Goal: Information Seeking & Learning: Learn about a topic

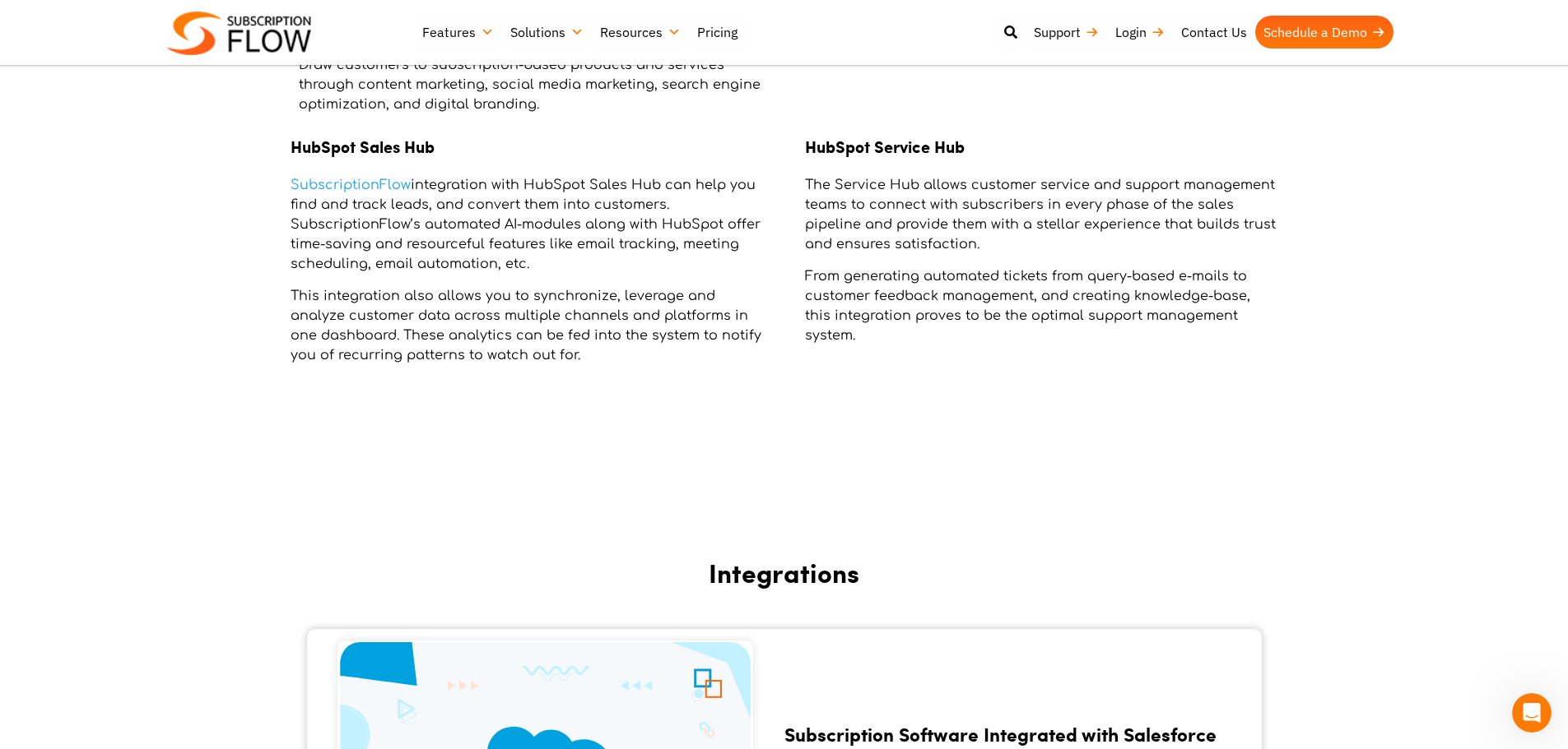
scroll to position [2385, 0]
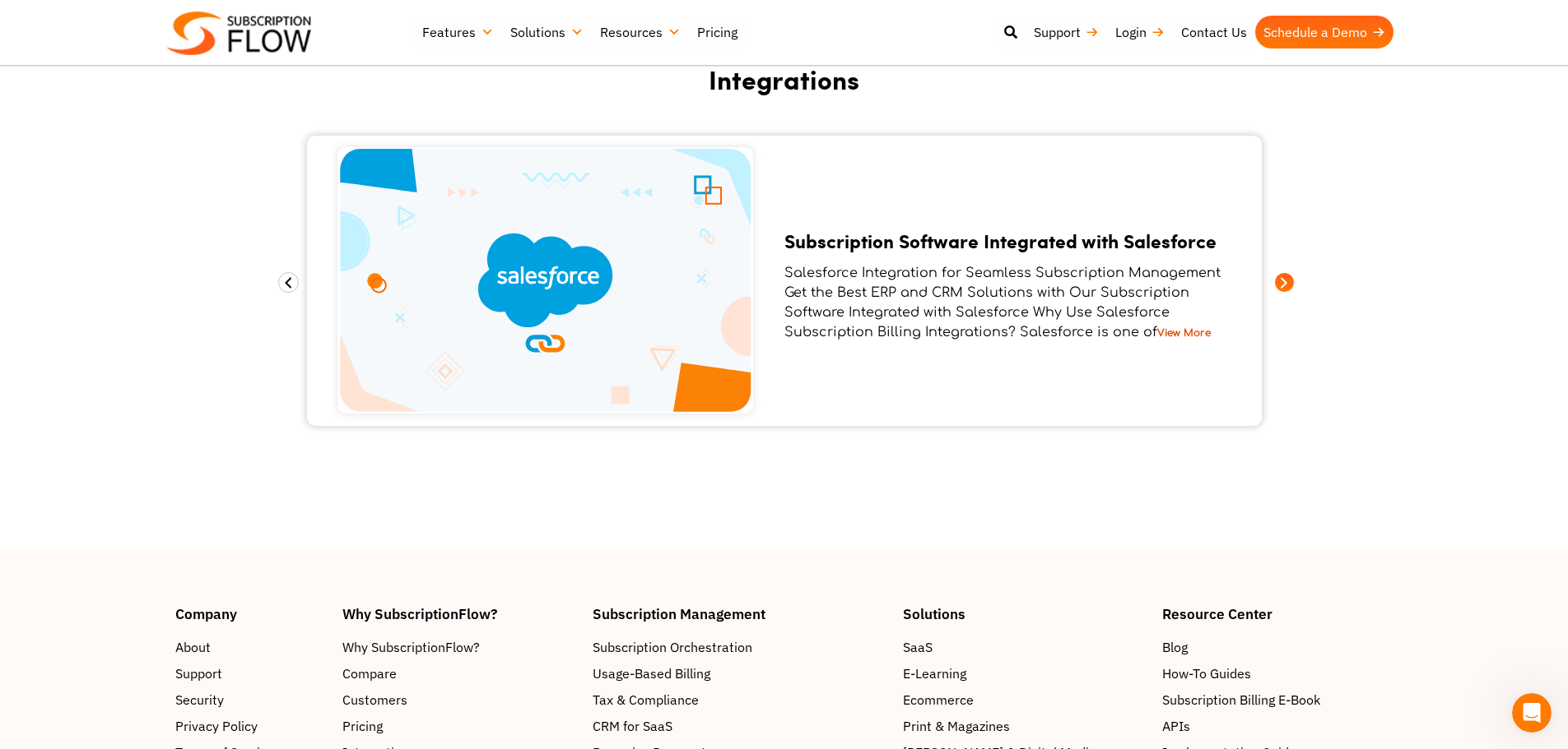
click at [1291, 281] on span at bounding box center [1284, 282] width 21 height 21
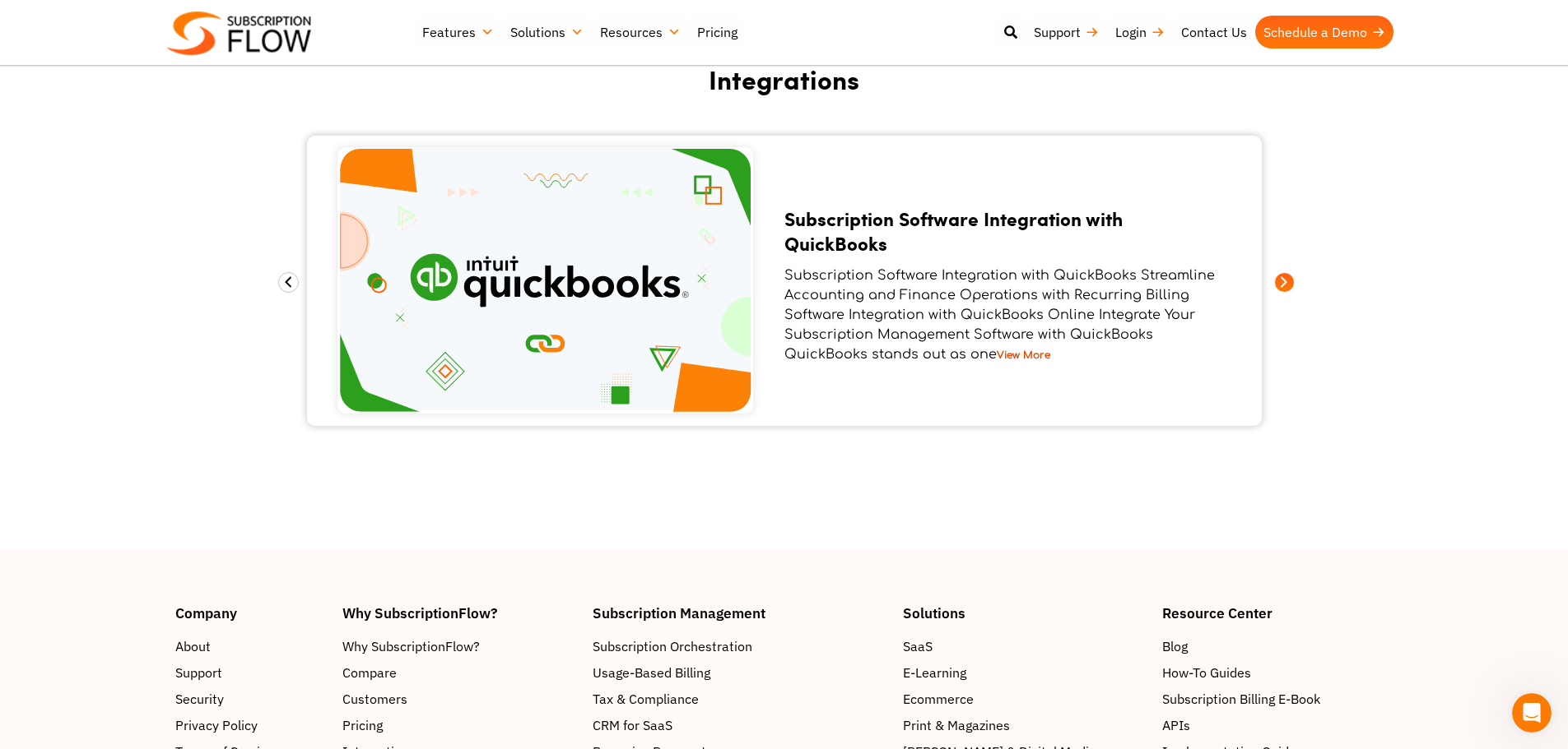
click at [1291, 281] on span at bounding box center [1284, 282] width 21 height 21
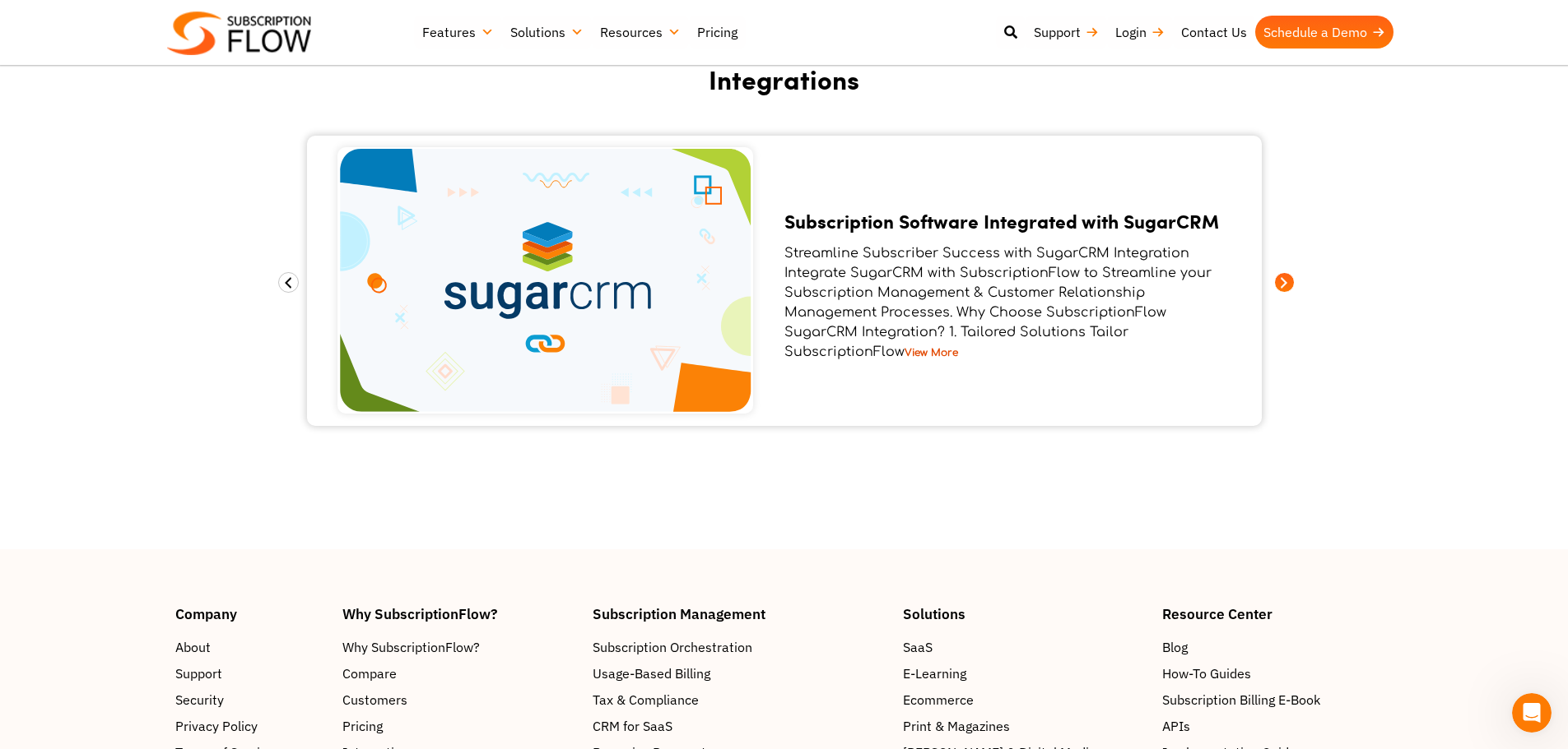
click at [1291, 281] on span at bounding box center [1284, 282] width 21 height 21
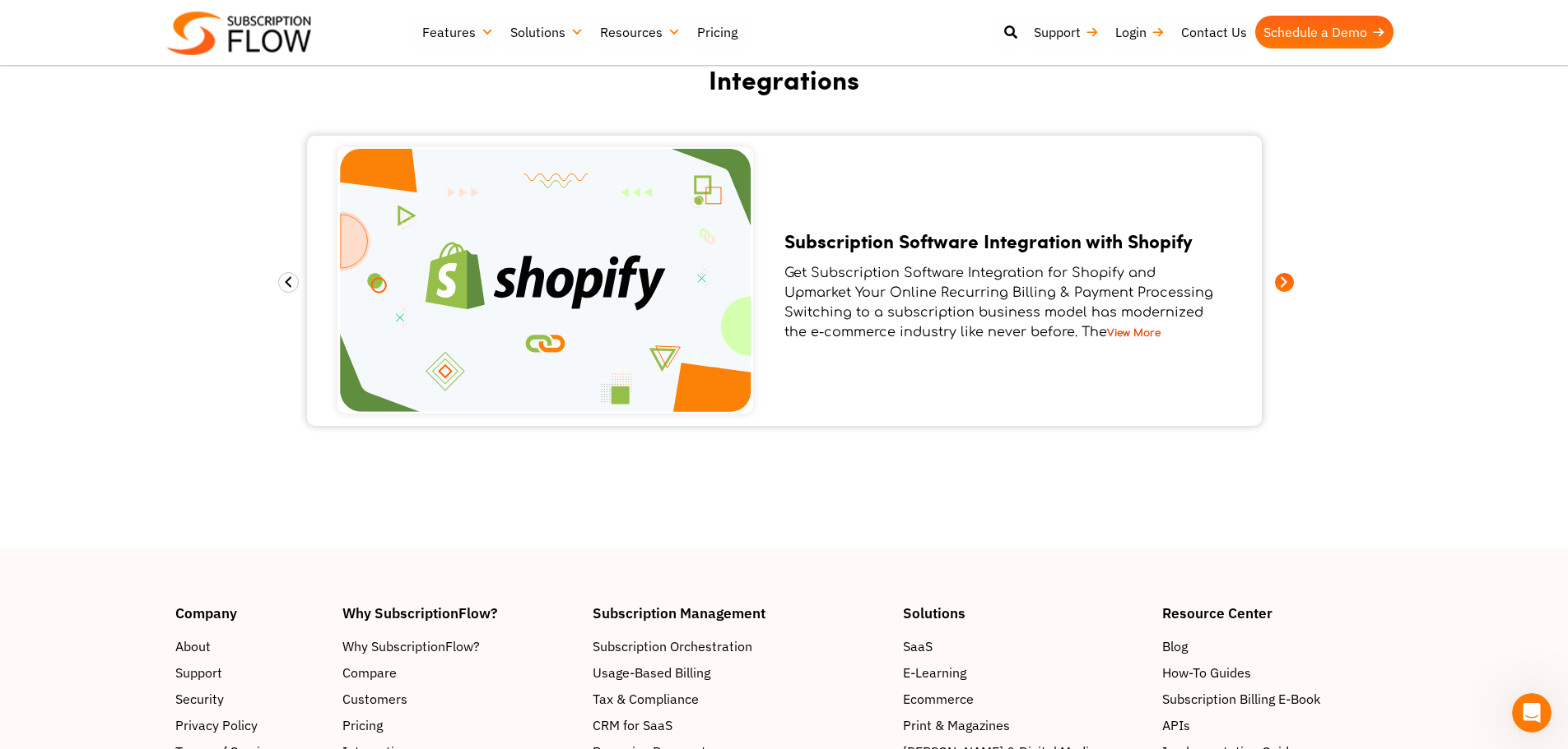
click at [1291, 281] on span at bounding box center [1284, 282] width 21 height 21
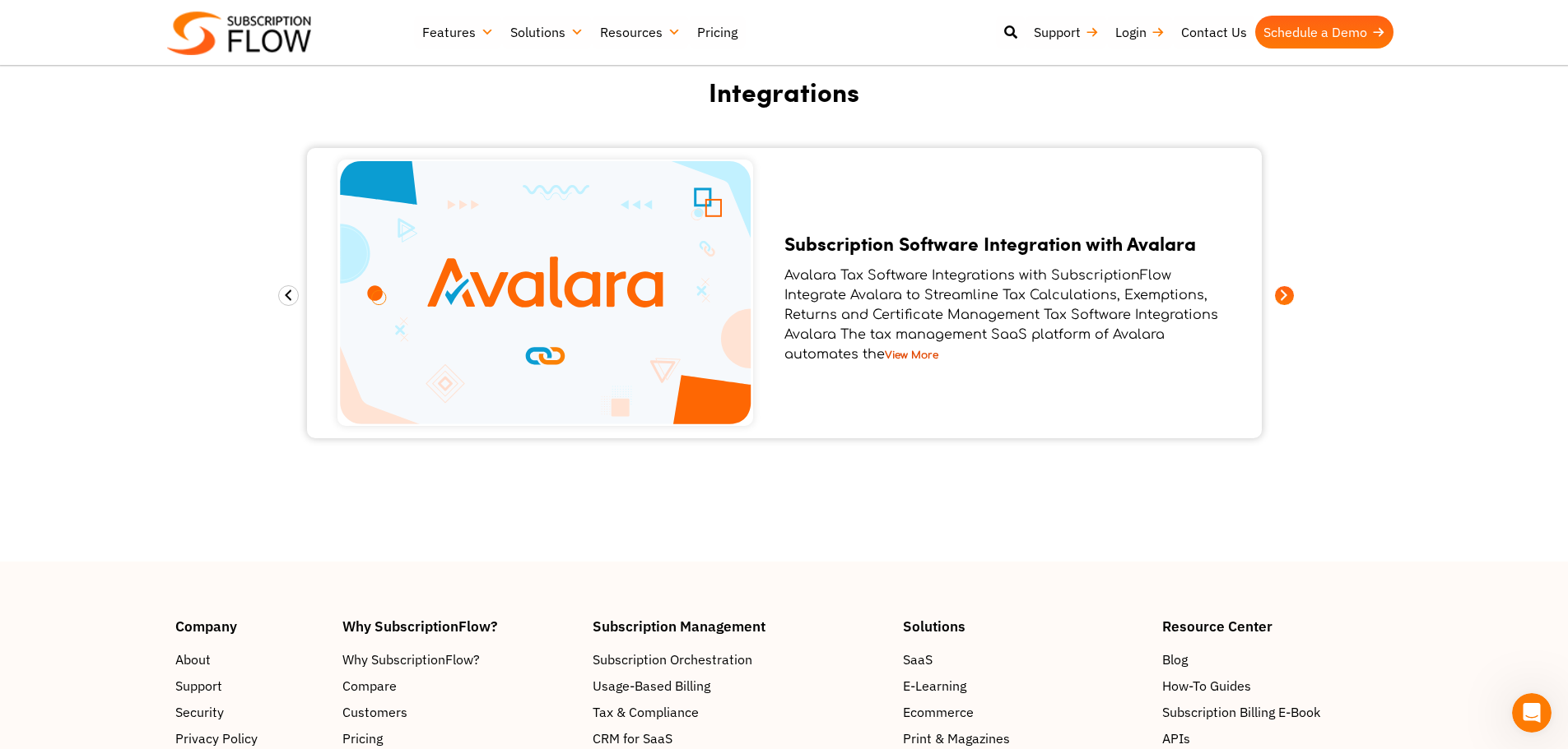
scroll to position [2438, 0]
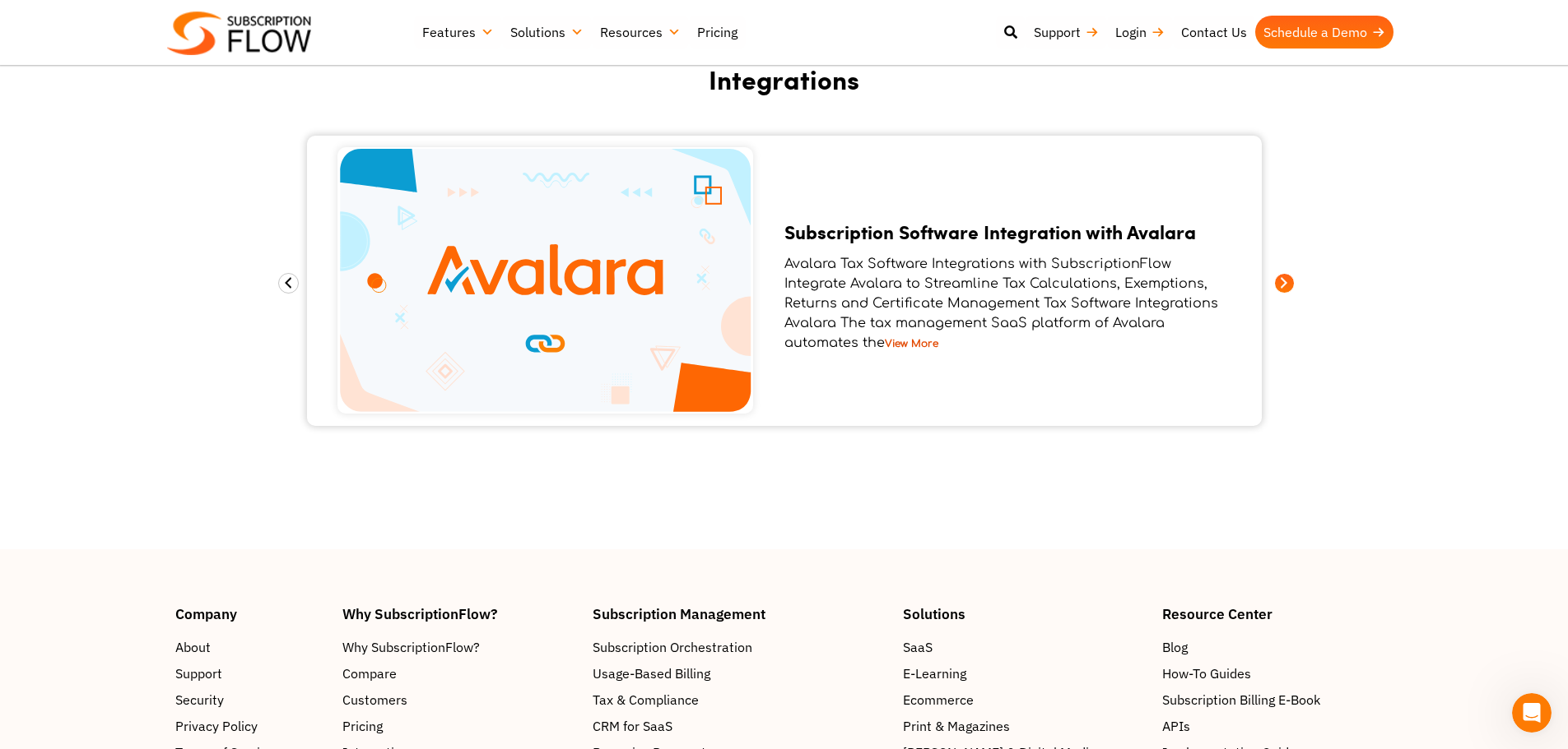
click at [1291, 281] on span at bounding box center [1284, 283] width 21 height 21
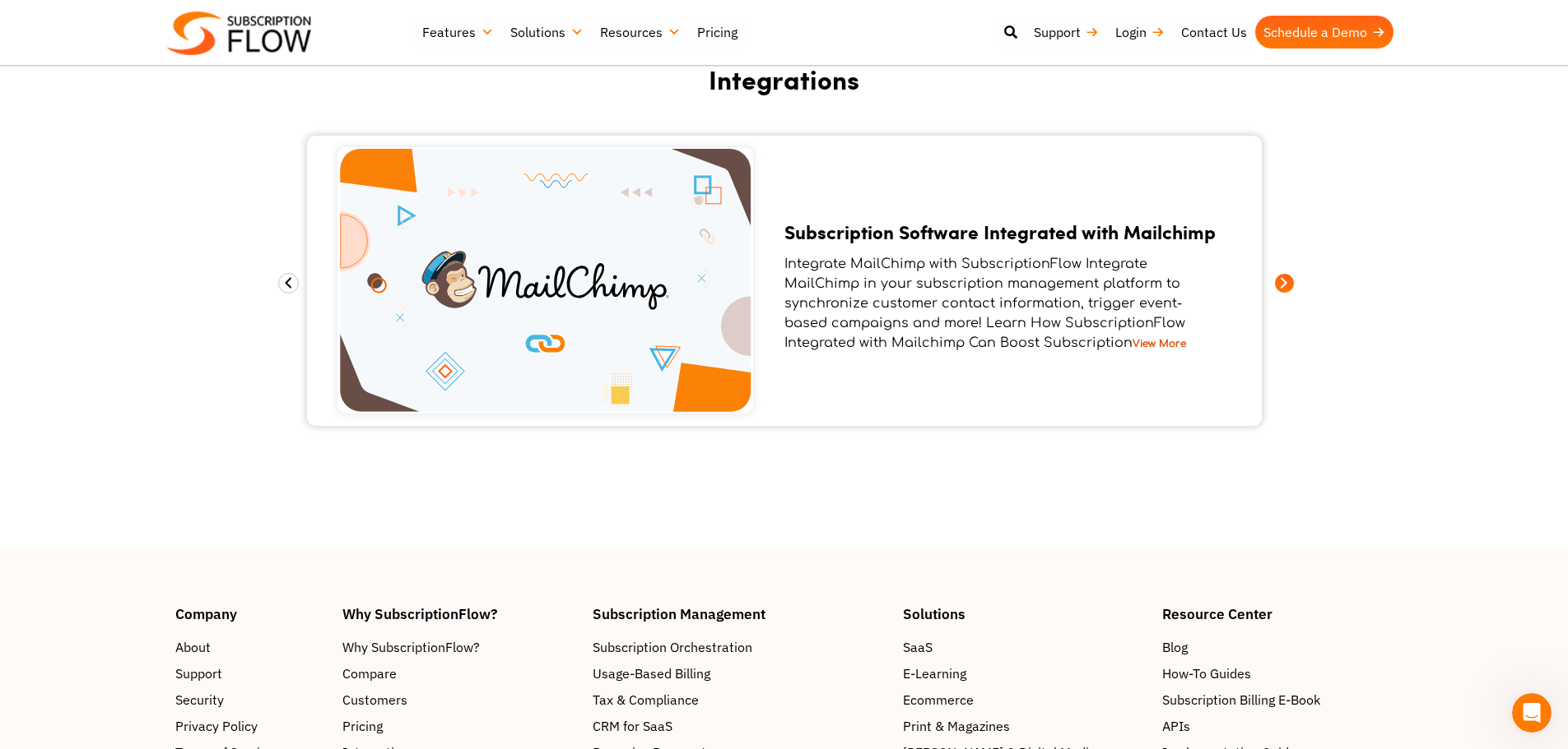
click at [1291, 281] on span at bounding box center [1284, 283] width 21 height 21
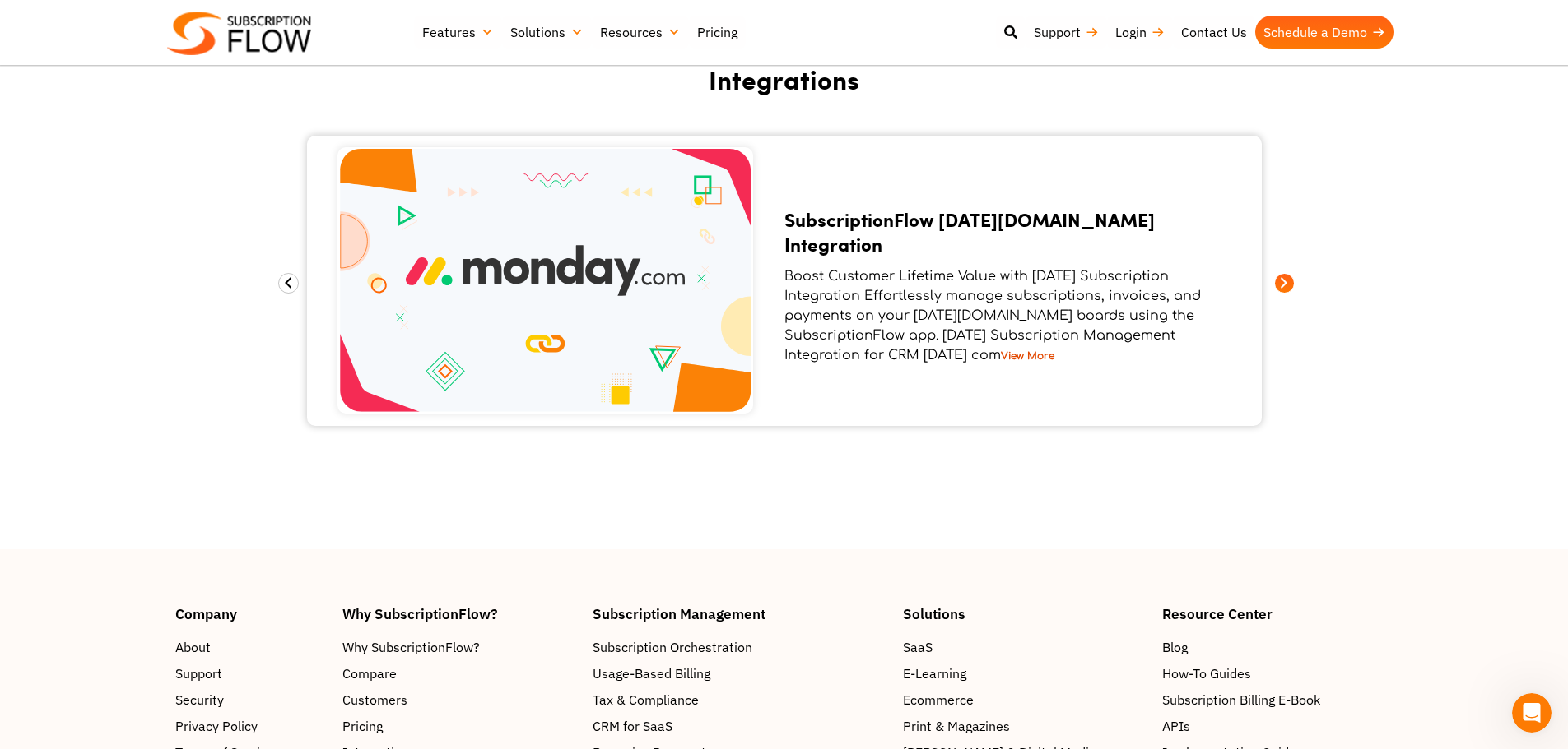
click at [1291, 281] on span at bounding box center [1284, 283] width 21 height 21
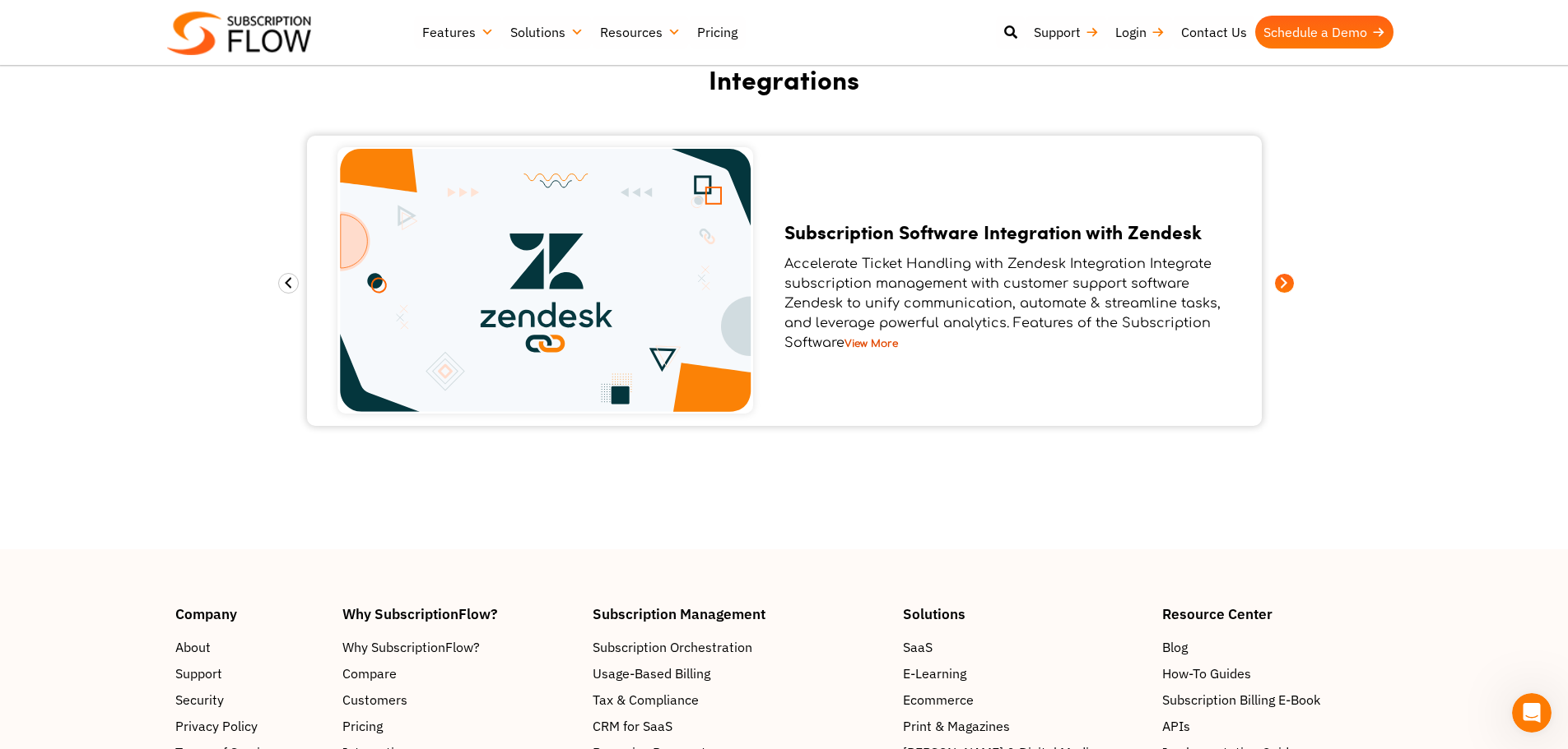
click at [1291, 281] on span at bounding box center [1284, 283] width 21 height 21
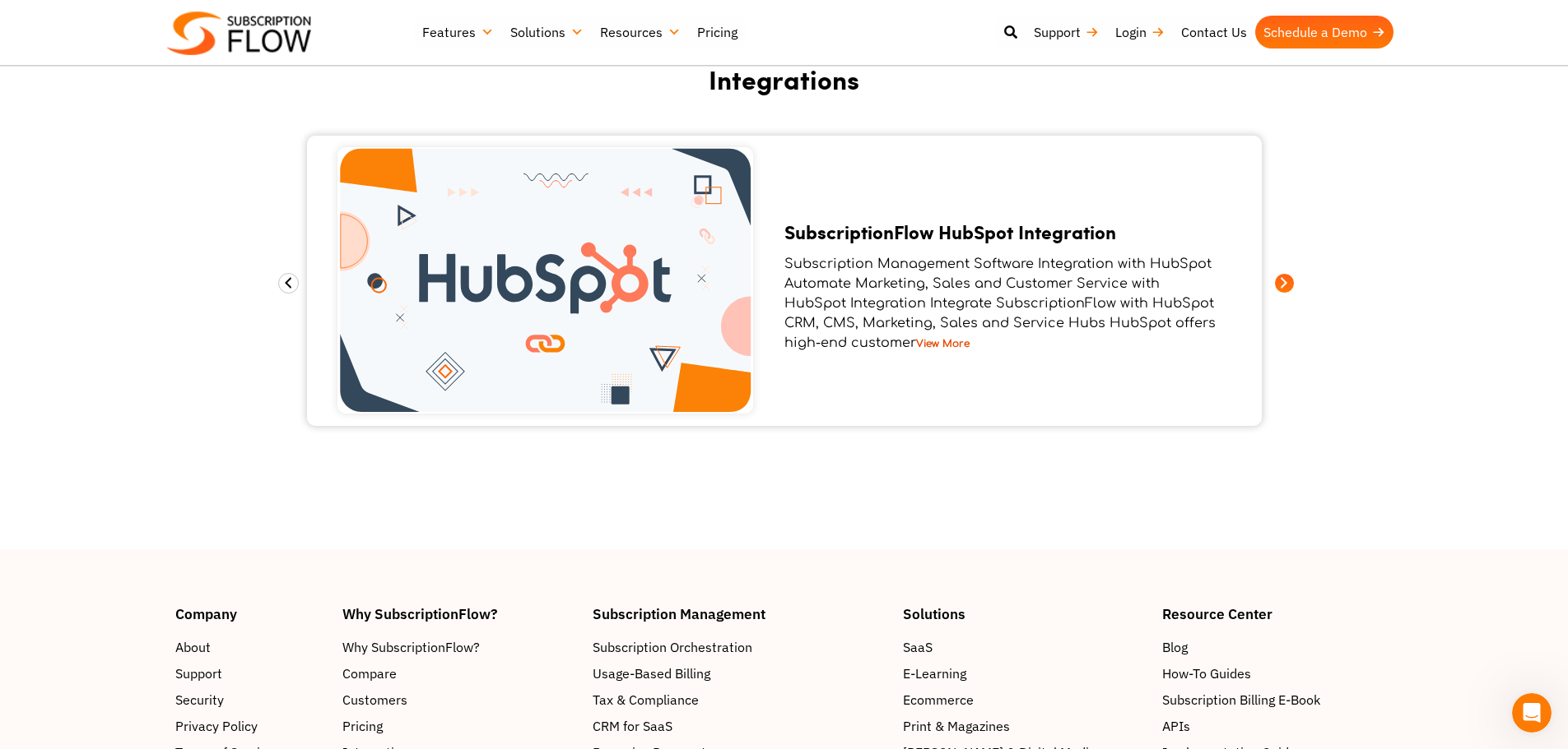
click at [1280, 276] on span at bounding box center [1284, 283] width 21 height 21
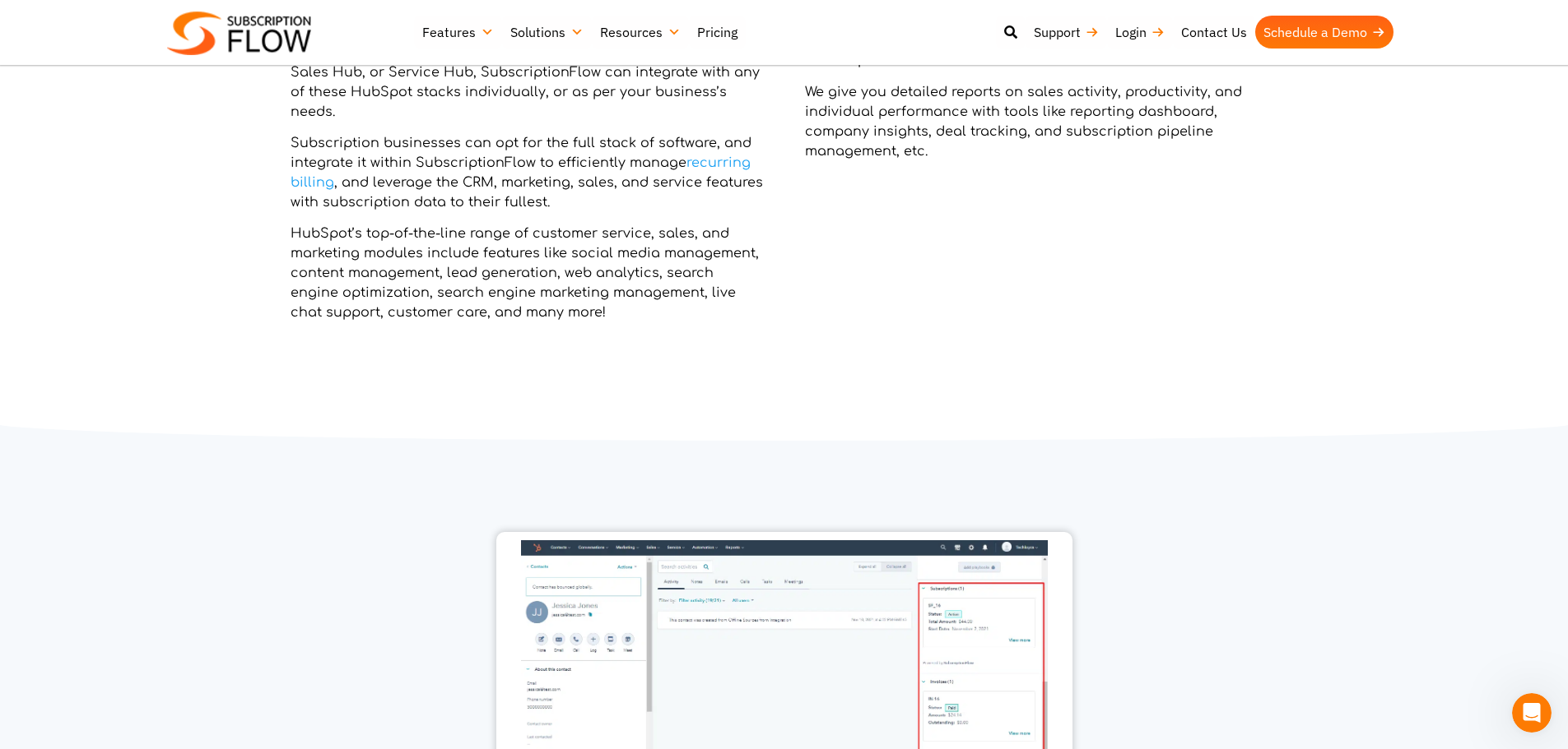
scroll to position [561, 0]
